Goal: Navigation & Orientation: Find specific page/section

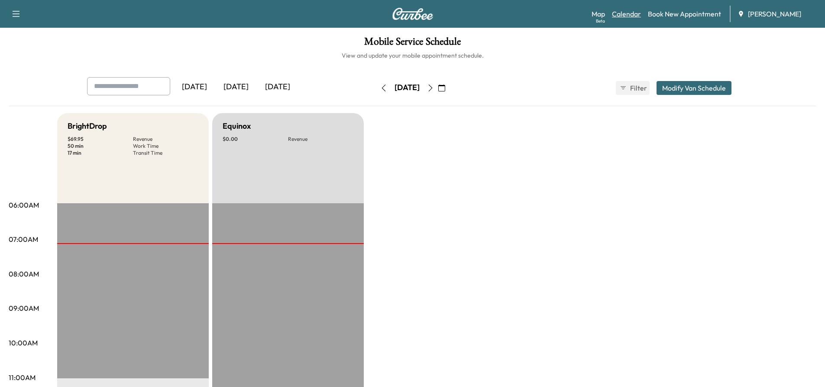
click at [621, 13] on link "Calendar" at bounding box center [626, 14] width 29 height 10
click at [622, 15] on link "Calendar" at bounding box center [626, 14] width 29 height 10
click at [434, 87] on icon "button" at bounding box center [430, 87] width 7 height 7
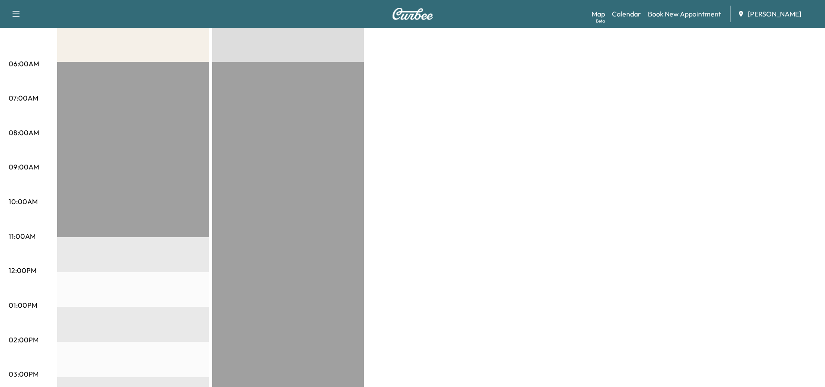
scroll to position [43, 0]
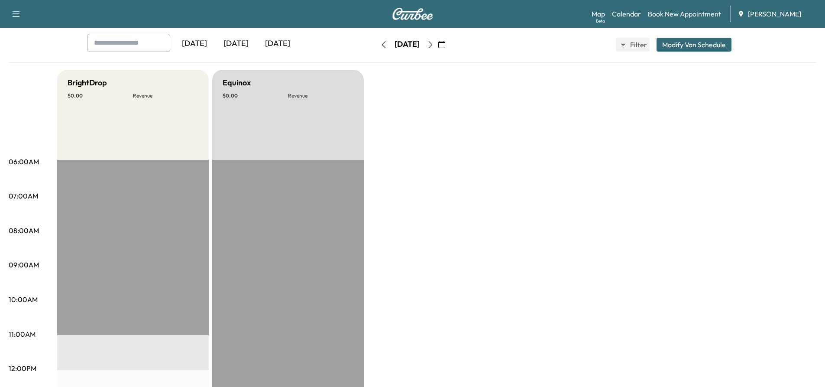
click at [434, 43] on icon "button" at bounding box center [430, 44] width 7 height 7
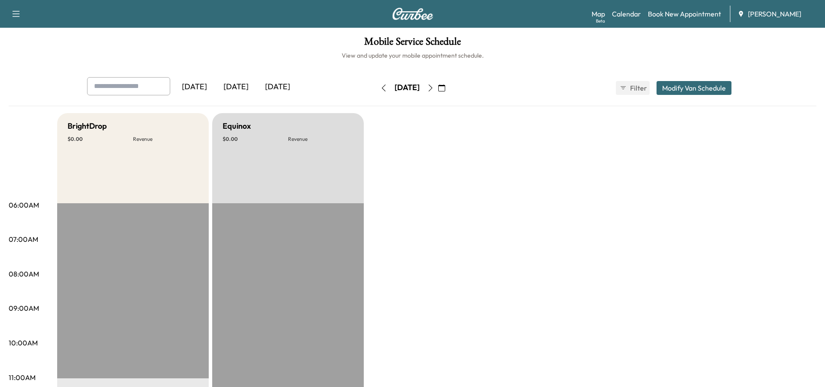
click at [434, 88] on icon "button" at bounding box center [430, 87] width 7 height 7
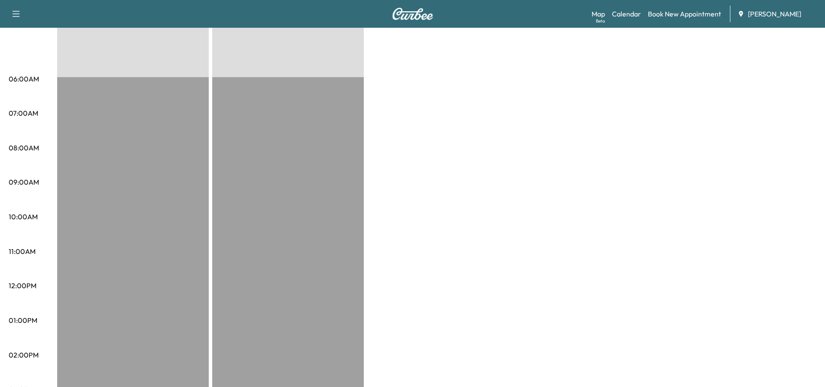
scroll to position [38, 0]
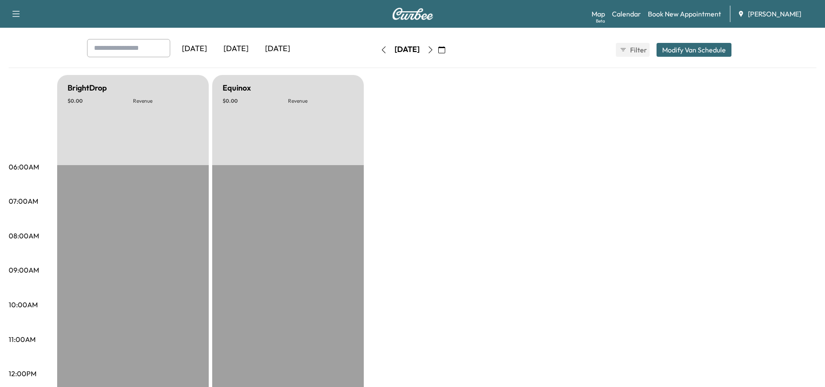
click at [376, 46] on button "button" at bounding box center [383, 50] width 15 height 14
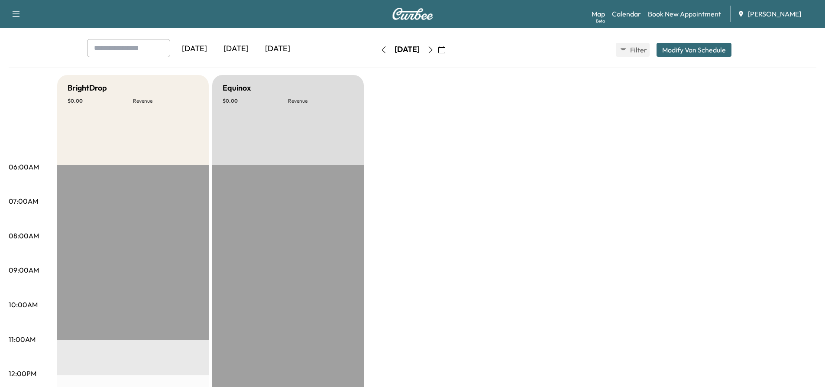
click at [376, 50] on button "button" at bounding box center [383, 50] width 15 height 14
click at [380, 50] on icon "button" at bounding box center [383, 49] width 7 height 7
